Goal: Find specific page/section: Find specific page/section

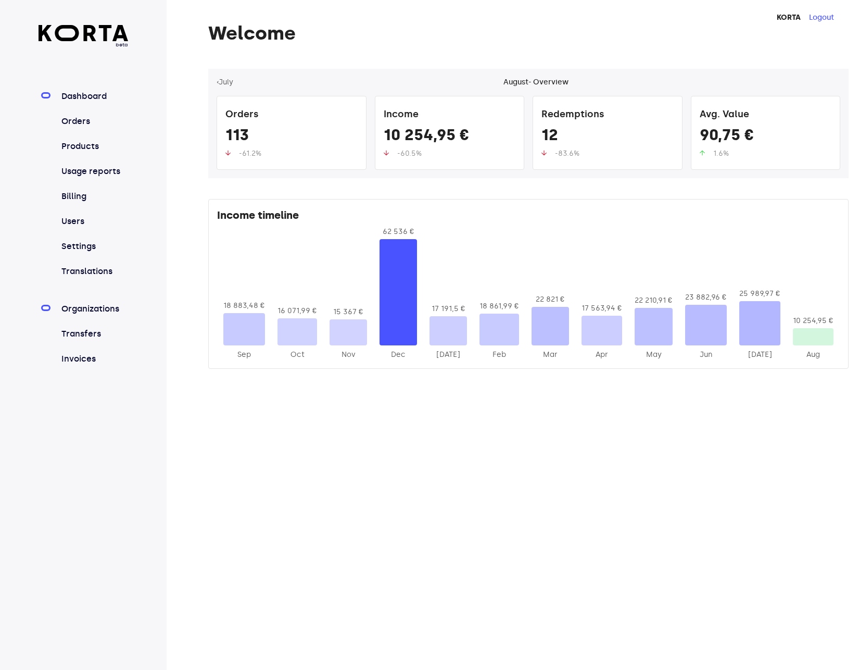
click at [96, 303] on link "Organizations" at bounding box center [93, 308] width 69 height 12
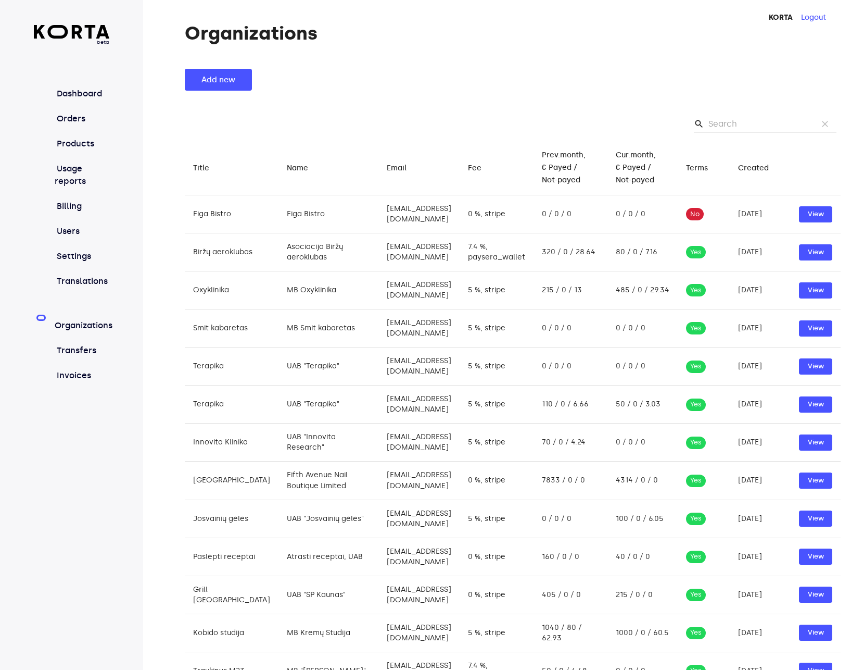
click at [520, 44] on div "Organizations Add new search clear Title arrow_downward Name arrow_downward Ema…" at bounding box center [497, 508] width 708 height 970
click at [74, 120] on link "Orders" at bounding box center [82, 118] width 55 height 12
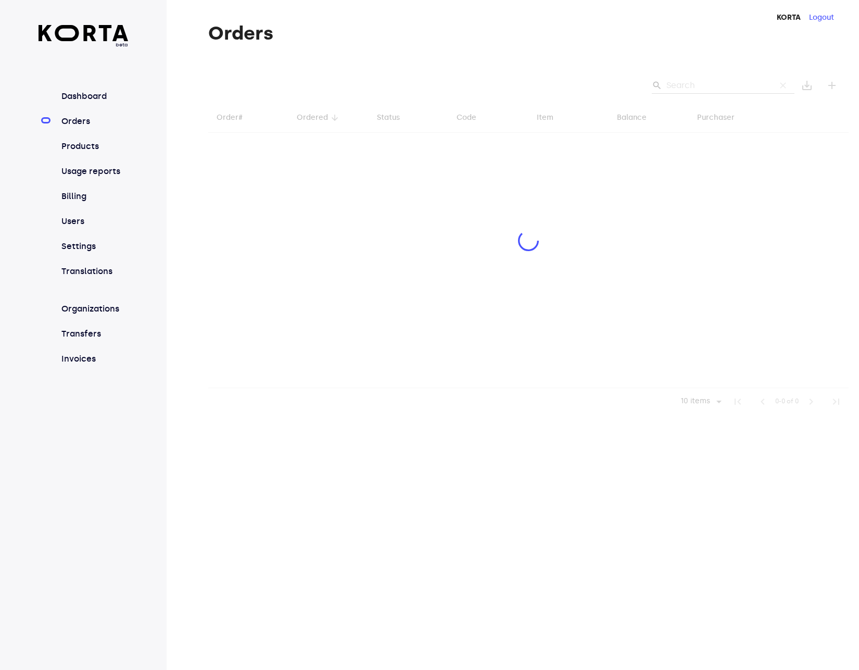
click at [548, 49] on div "Orders search clear save_alt add Order# arrow_downward Ordered arrow_downward S…" at bounding box center [513, 219] width 692 height 392
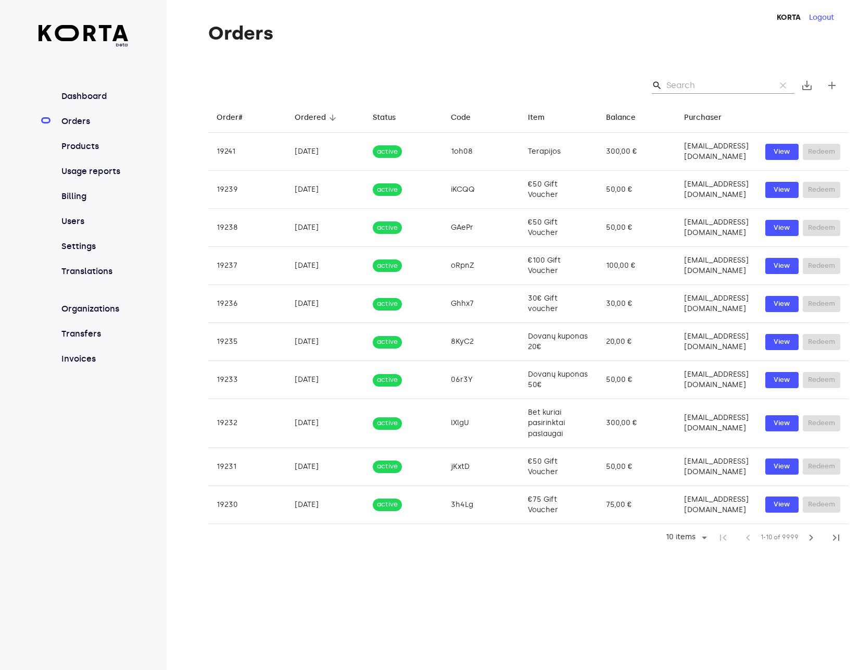
click at [559, 47] on div "Orders search clear save_alt add Order# arrow_downward Ordered arrow_downward S…" at bounding box center [513, 287] width 692 height 528
